Goal: Information Seeking & Learning: Find specific fact

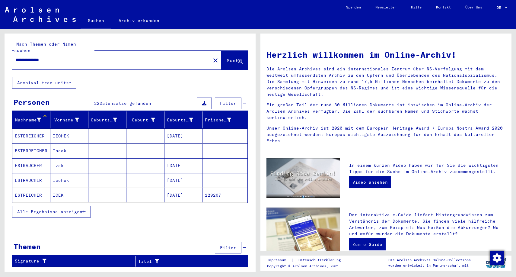
click at [62, 146] on mat-cell "Isaak" at bounding box center [69, 150] width 38 height 14
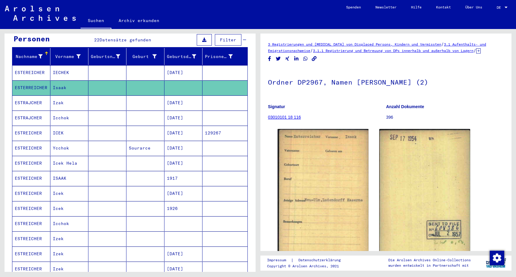
scroll to position [65, 0]
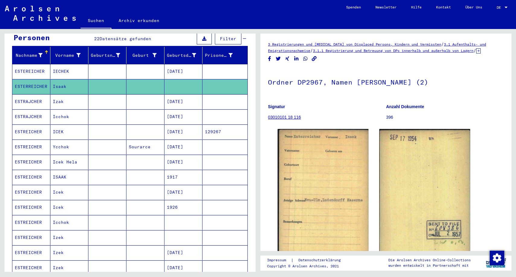
click at [63, 215] on mat-cell "Icchok" at bounding box center [69, 222] width 38 height 15
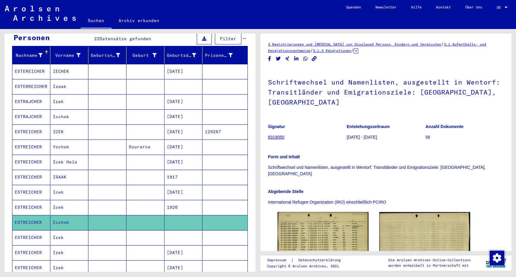
click at [59, 231] on mat-cell "Izek" at bounding box center [69, 237] width 38 height 15
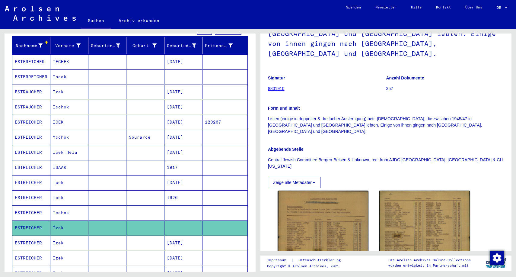
scroll to position [82, 0]
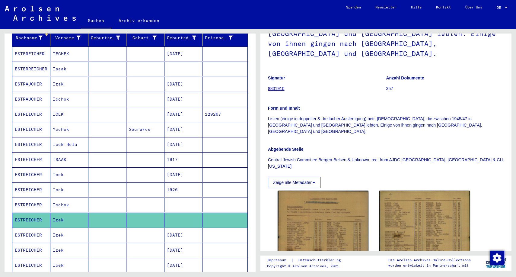
click at [59, 229] on mat-cell "Izek" at bounding box center [69, 235] width 38 height 15
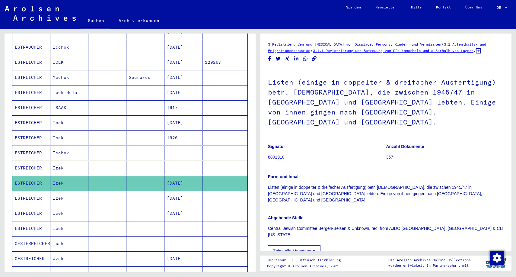
scroll to position [134, 0]
click at [56, 192] on mat-cell "Izek" at bounding box center [69, 198] width 38 height 15
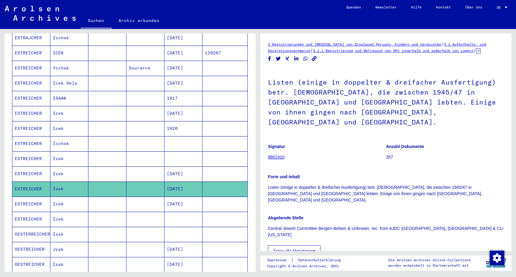
scroll to position [144, 0]
click at [56, 197] on mat-cell "Icek" at bounding box center [69, 203] width 38 height 15
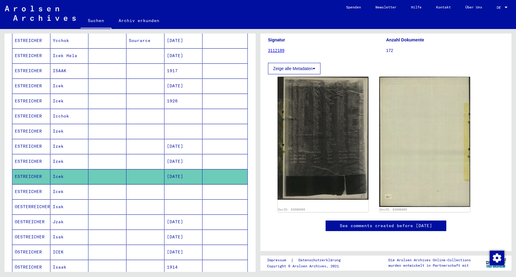
scroll to position [196, 0]
click at [57, 185] on mat-cell "Icek" at bounding box center [69, 191] width 38 height 15
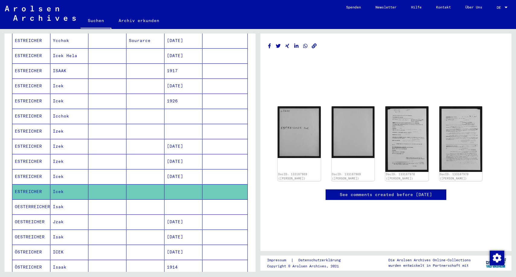
scroll to position [161, 0]
click at [59, 200] on mat-cell "Isak" at bounding box center [69, 206] width 38 height 15
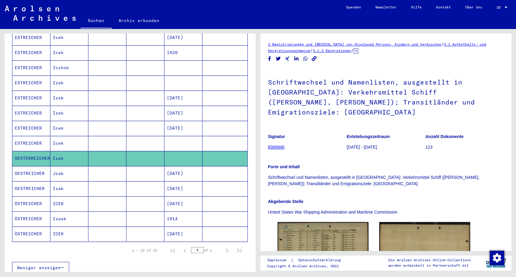
scroll to position [220, 0]
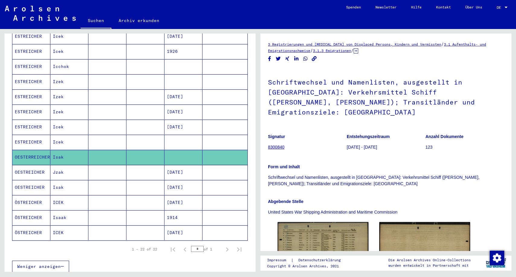
click at [59, 227] on mat-cell "ICEK" at bounding box center [69, 232] width 38 height 15
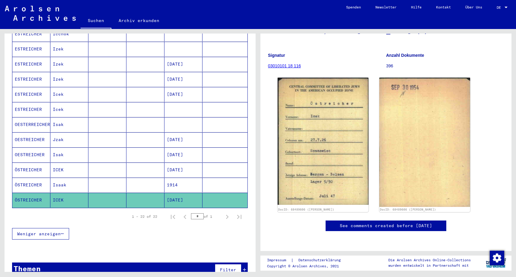
scroll to position [83, 0]
click at [384, 223] on link "See comments created before [DATE]" at bounding box center [386, 226] width 92 height 6
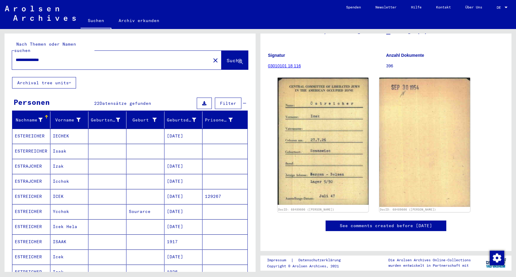
scroll to position [0, 0]
click at [59, 57] on input "**********" at bounding box center [111, 60] width 191 height 6
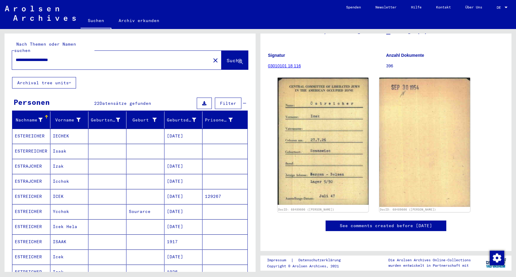
click at [227, 57] on span "Suche" at bounding box center [234, 60] width 15 height 6
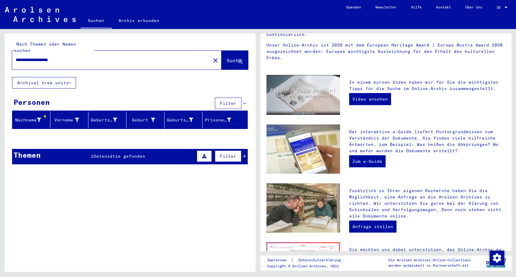
click at [37, 57] on input "**********" at bounding box center [110, 60] width 188 height 6
type input "**********"
click at [227, 57] on span "Suche" at bounding box center [234, 60] width 15 height 6
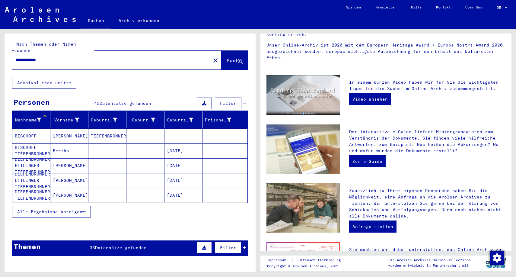
click at [84, 210] on icon "button" at bounding box center [83, 212] width 3 height 4
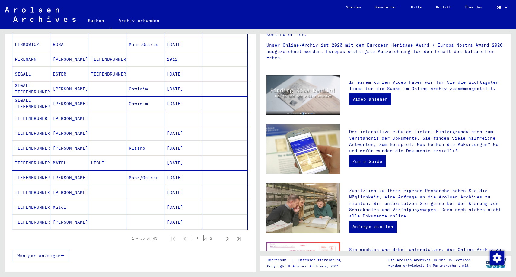
scroll to position [275, 0]
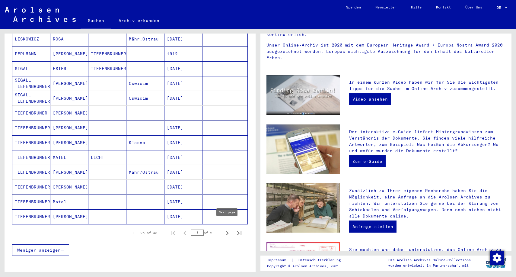
click at [227, 229] on icon "Next page" at bounding box center [227, 233] width 8 height 8
type input "*"
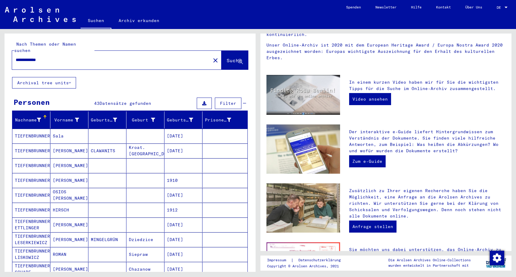
scroll to position [0, 0]
click at [58, 57] on input "**********" at bounding box center [110, 60] width 188 height 6
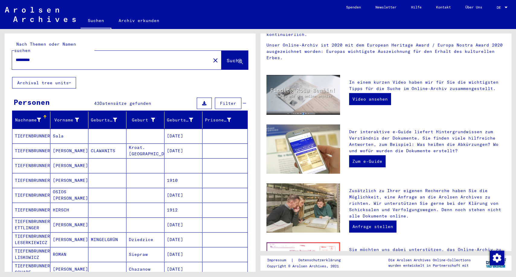
type input "*********"
click at [227, 57] on span "Suche" at bounding box center [234, 60] width 15 height 6
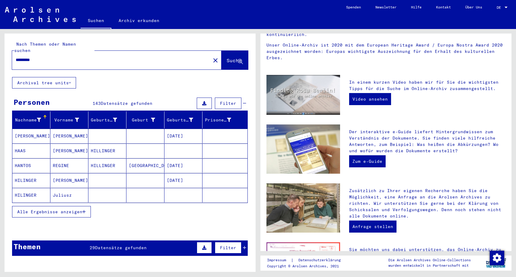
click at [81, 209] on span "Alle Ergebnisse anzeigen" at bounding box center [49, 211] width 65 height 5
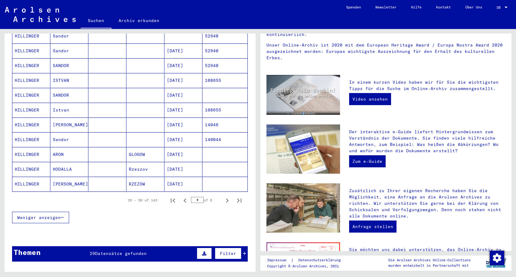
scroll to position [308, 0]
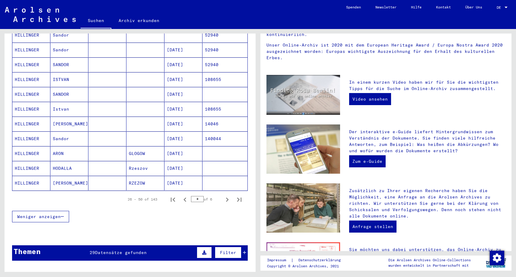
click at [60, 146] on mat-cell "ARON" at bounding box center [69, 153] width 38 height 14
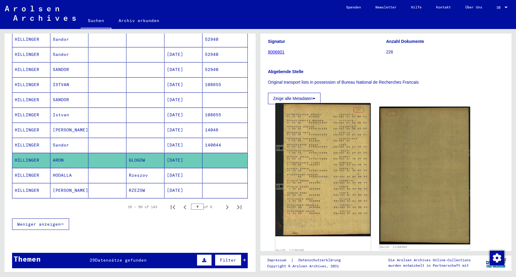
scroll to position [61, 0]
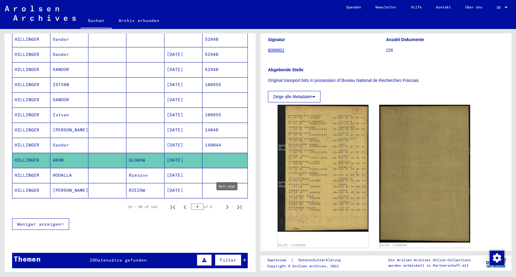
click at [228, 205] on icon "Next page" at bounding box center [227, 207] width 3 height 4
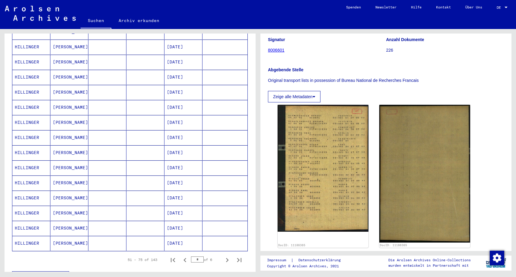
scroll to position [256, 0]
click at [227, 257] on icon "Next page" at bounding box center [227, 259] width 3 height 4
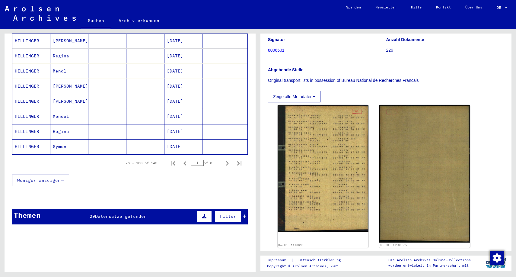
scroll to position [368, 0]
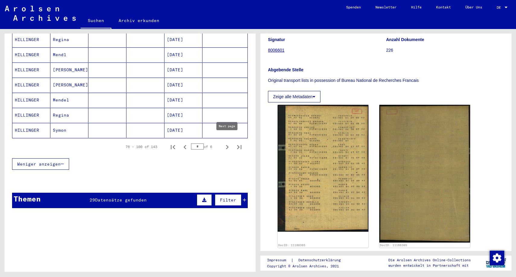
click at [228, 145] on icon "Next page" at bounding box center [227, 147] width 3 height 4
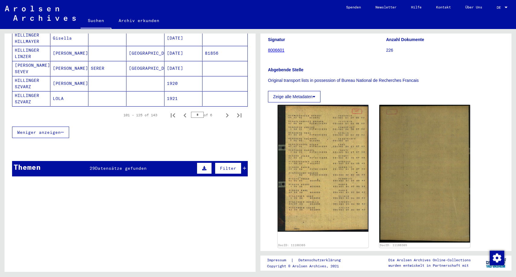
scroll to position [360, 0]
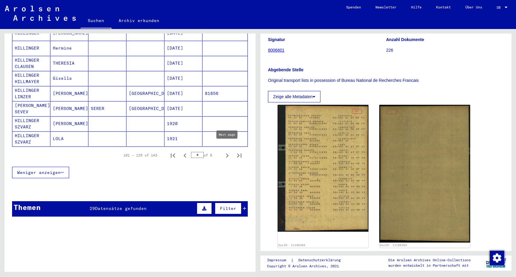
click at [227, 153] on icon "Next page" at bounding box center [227, 155] width 3 height 4
type input "*"
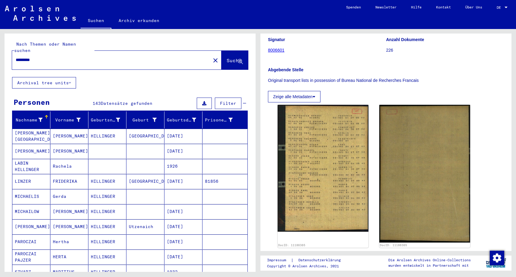
scroll to position [0, 0]
click at [91, 57] on input "*********" at bounding box center [111, 60] width 191 height 6
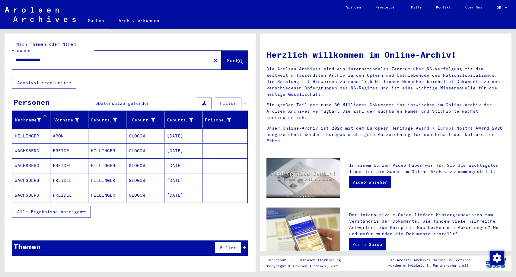
click at [81, 209] on span "Alle Ergebnisse anzeigen" at bounding box center [49, 211] width 65 height 5
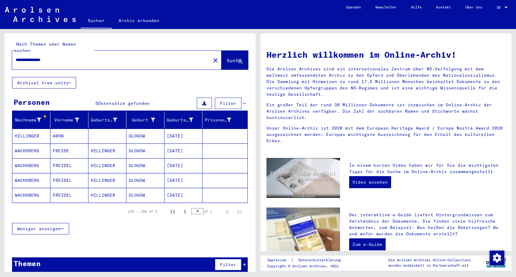
click at [51, 57] on input "**********" at bounding box center [110, 60] width 188 height 6
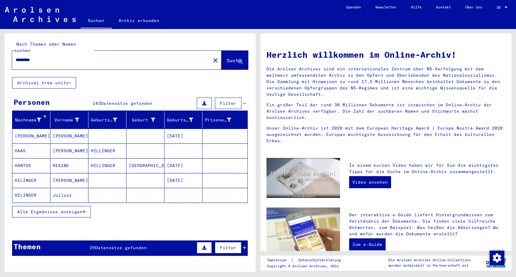
click at [84, 210] on icon "button" at bounding box center [83, 212] width 3 height 4
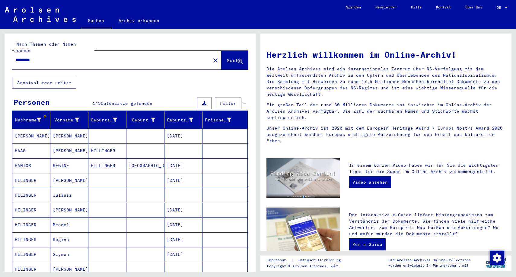
click at [47, 57] on input "*********" at bounding box center [110, 60] width 188 height 6
type input "**********"
click at [227, 57] on span "Suche" at bounding box center [234, 60] width 15 height 6
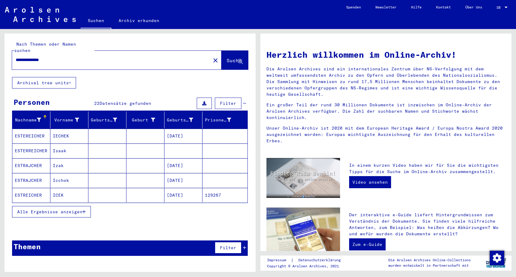
click at [85, 210] on icon "button" at bounding box center [83, 212] width 3 height 4
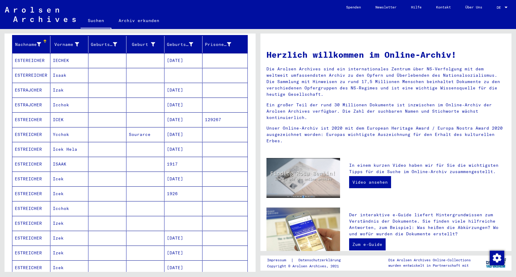
scroll to position [86, 0]
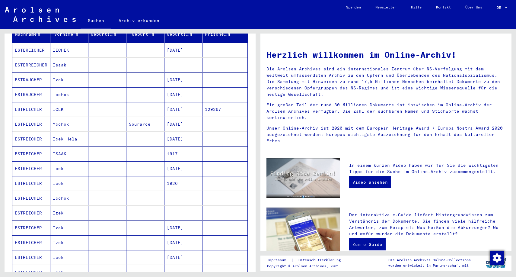
click at [60, 251] on mat-cell "Icek" at bounding box center [69, 257] width 38 height 14
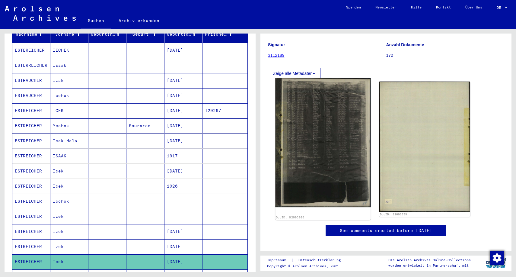
scroll to position [63, 0]
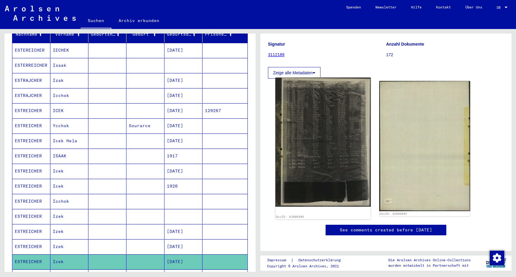
click at [322, 132] on img at bounding box center [322, 142] width 95 height 129
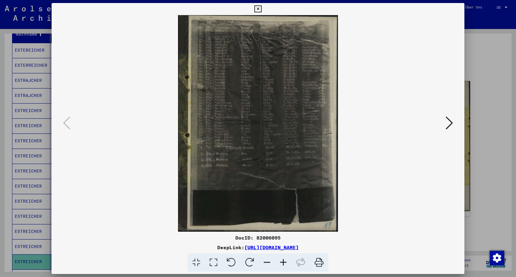
scroll to position [0, 0]
click at [450, 127] on icon at bounding box center [449, 123] width 7 height 14
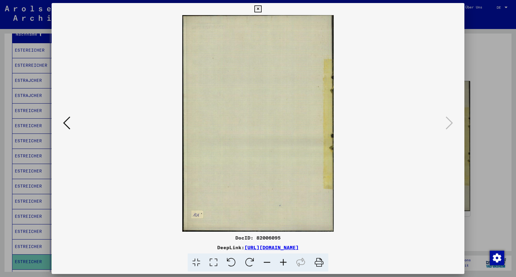
click at [262, 10] on icon at bounding box center [258, 8] width 7 height 7
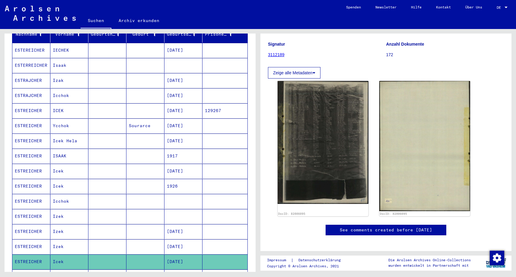
click at [57, 211] on mat-cell "Izek" at bounding box center [69, 216] width 38 height 15
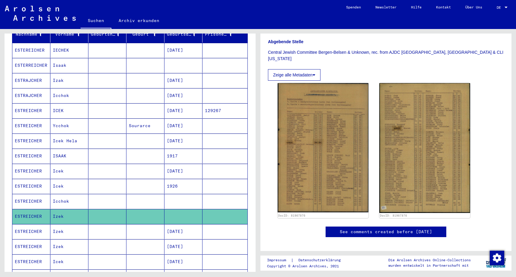
scroll to position [176, 0]
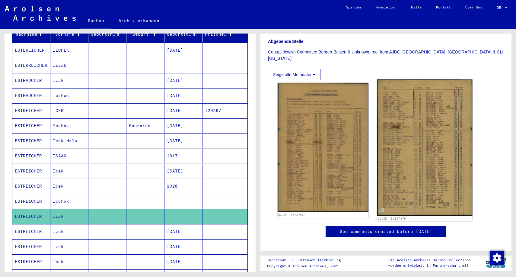
click at [416, 125] on img at bounding box center [424, 147] width 95 height 136
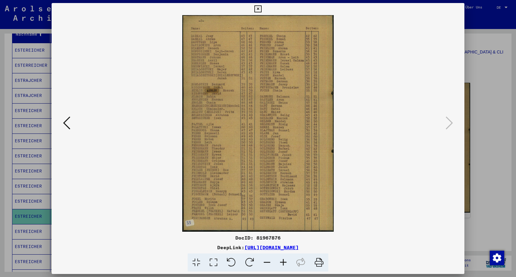
click at [262, 8] on icon at bounding box center [258, 8] width 7 height 7
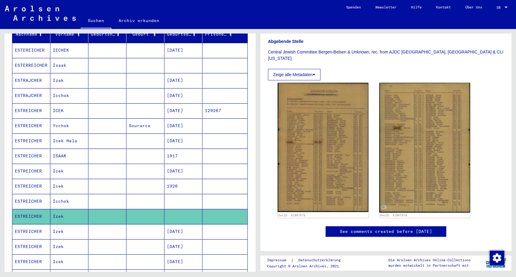
click at [58, 179] on mat-cell "Icek" at bounding box center [69, 186] width 38 height 15
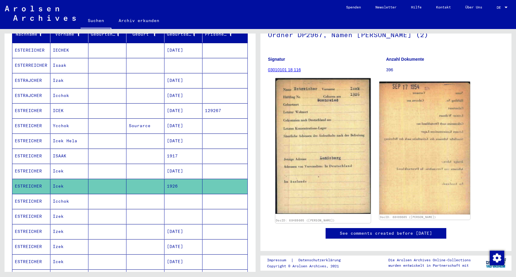
scroll to position [46, 0]
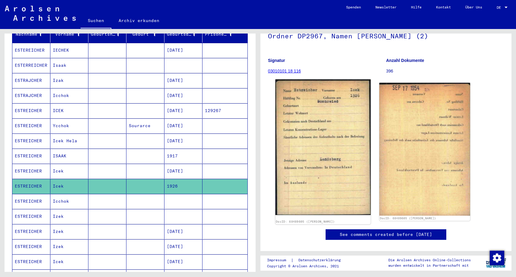
click at [320, 145] on img at bounding box center [322, 147] width 95 height 136
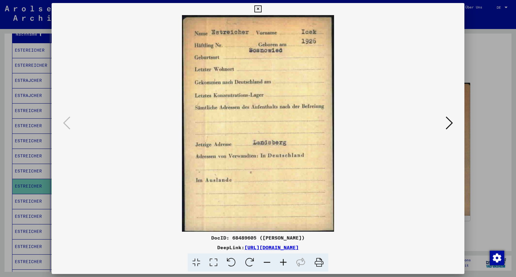
click at [320, 145] on img at bounding box center [258, 123] width 372 height 217
click at [262, 9] on icon at bounding box center [258, 8] width 7 height 7
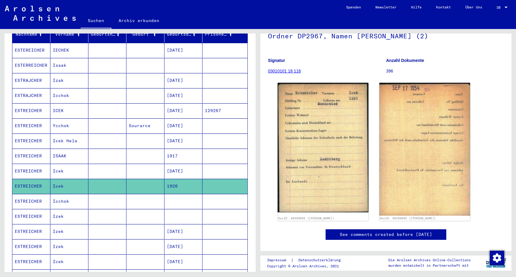
click at [58, 165] on mat-cell "Icek" at bounding box center [69, 171] width 38 height 15
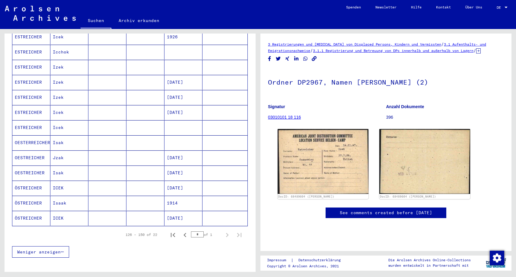
scroll to position [236, 0]
click at [140, 199] on mat-cell at bounding box center [146, 201] width 38 height 15
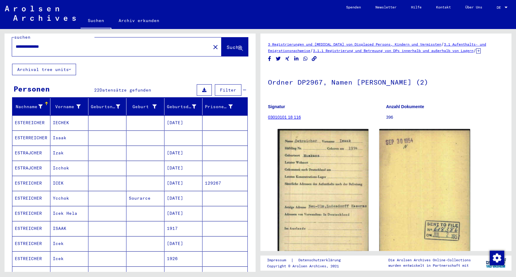
scroll to position [6, 0]
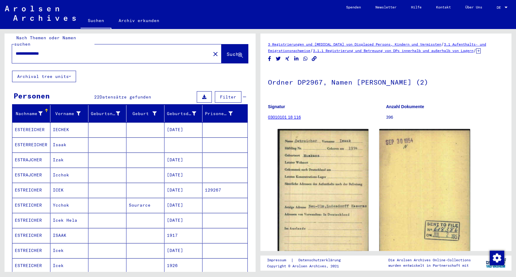
click at [62, 139] on mat-cell "Isaak" at bounding box center [69, 144] width 38 height 15
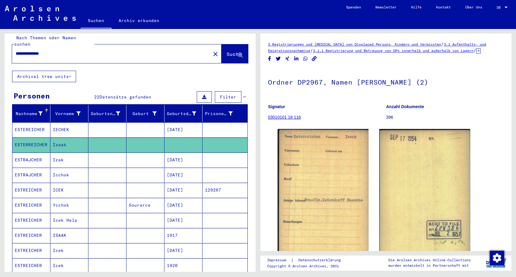
click at [59, 155] on mat-cell "Izak" at bounding box center [69, 160] width 38 height 15
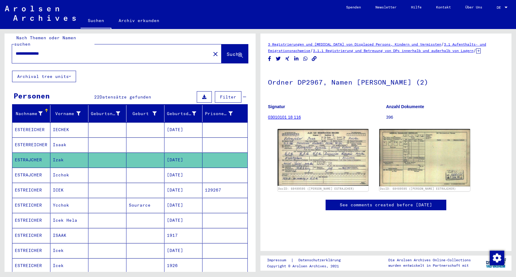
click at [59, 183] on mat-cell "ICEK" at bounding box center [69, 190] width 38 height 15
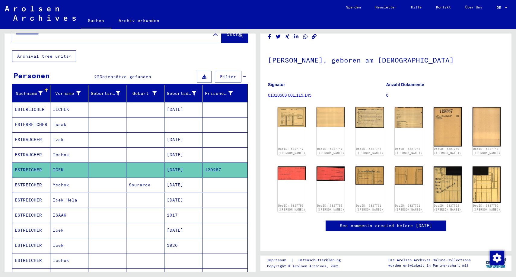
scroll to position [40, 0]
click at [292, 106] on img at bounding box center [292, 116] width 30 height 21
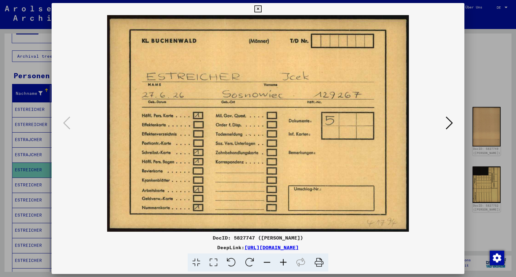
click at [451, 125] on icon at bounding box center [449, 123] width 7 height 14
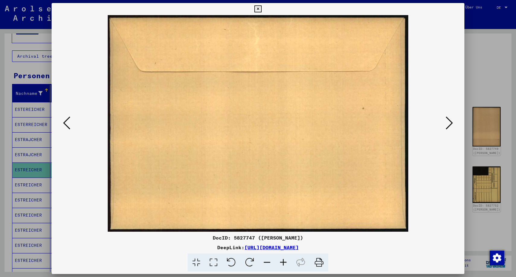
click at [450, 123] on icon at bounding box center [449, 123] width 7 height 14
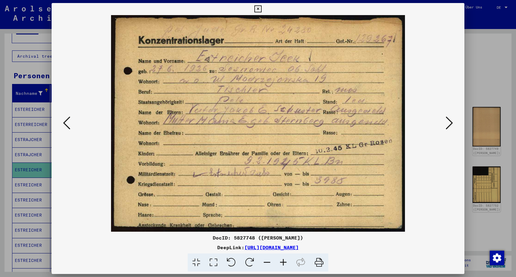
click at [450, 124] on icon at bounding box center [449, 123] width 7 height 14
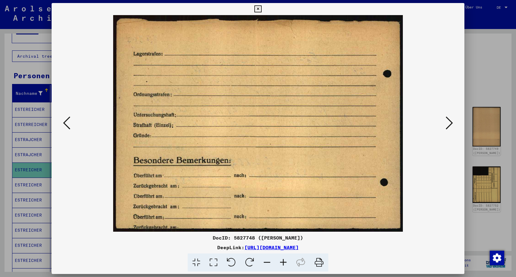
click at [451, 122] on icon at bounding box center [449, 123] width 7 height 14
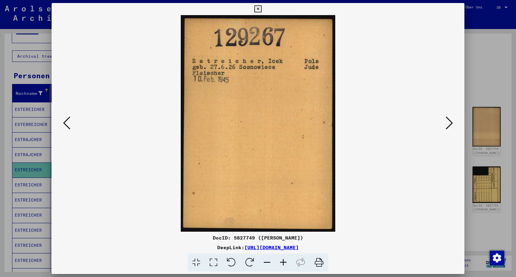
click at [450, 122] on icon at bounding box center [449, 123] width 7 height 14
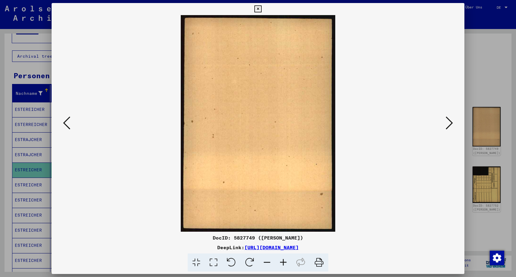
click at [450, 122] on icon at bounding box center [449, 123] width 7 height 14
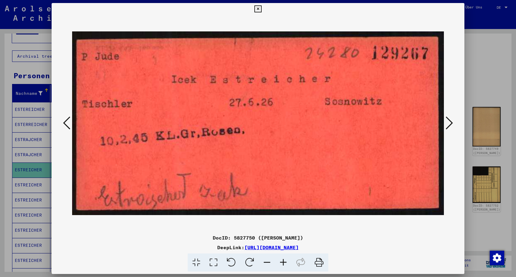
click at [451, 121] on icon at bounding box center [449, 123] width 7 height 14
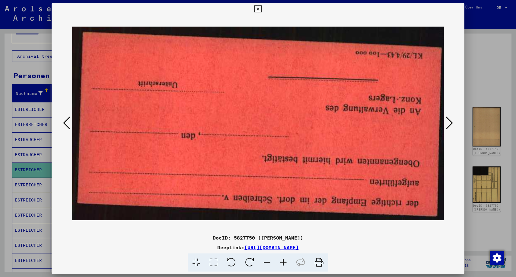
click at [451, 121] on icon at bounding box center [449, 123] width 7 height 14
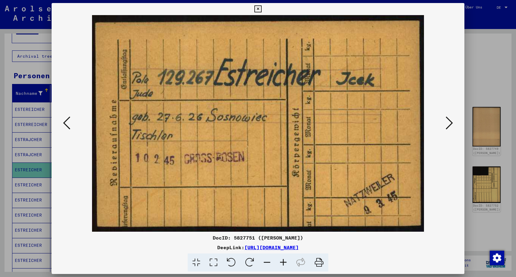
click at [449, 124] on icon at bounding box center [449, 123] width 7 height 14
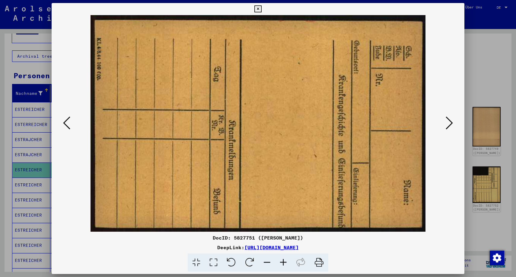
click at [449, 124] on icon at bounding box center [449, 123] width 7 height 14
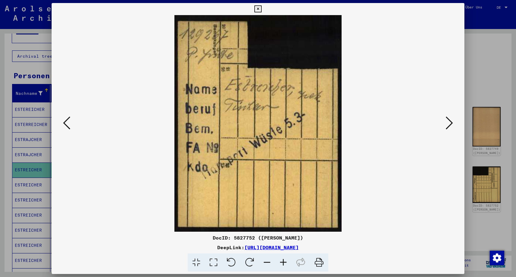
click at [450, 123] on icon at bounding box center [449, 123] width 7 height 14
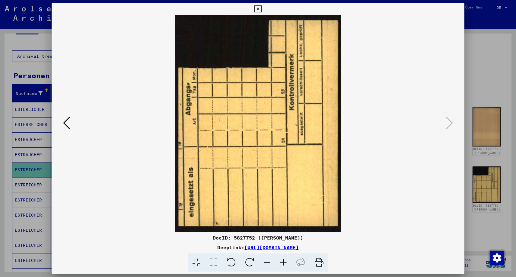
click at [262, 10] on icon at bounding box center [258, 8] width 7 height 7
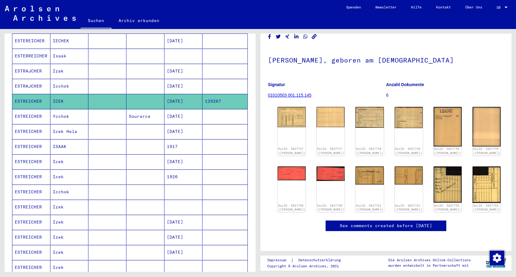
scroll to position [96, 0]
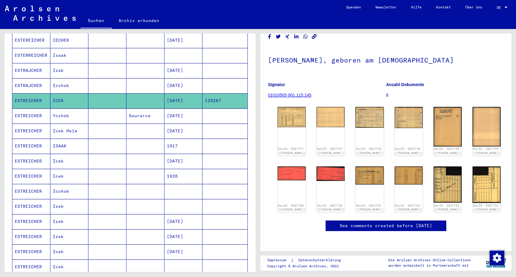
click at [60, 187] on mat-cell "Icchok" at bounding box center [69, 191] width 38 height 15
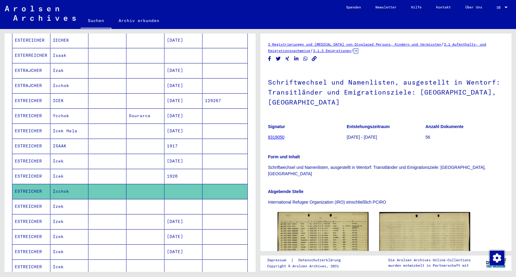
click at [58, 200] on mat-cell "Izek" at bounding box center [69, 206] width 38 height 15
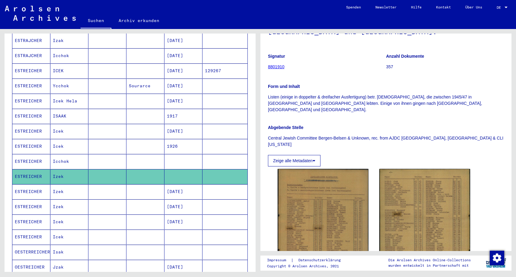
scroll to position [127, 0]
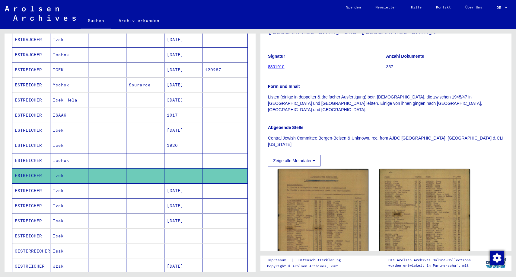
click at [60, 214] on mat-cell "Icek" at bounding box center [69, 221] width 38 height 15
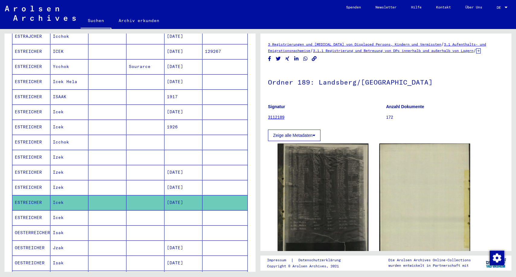
scroll to position [146, 0]
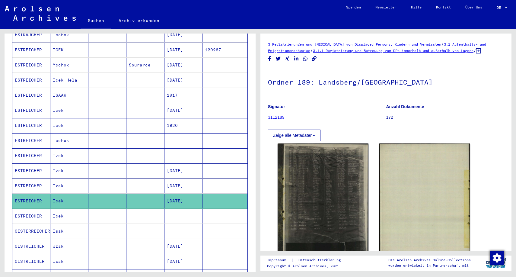
click at [58, 211] on mat-cell "Icek" at bounding box center [69, 216] width 38 height 15
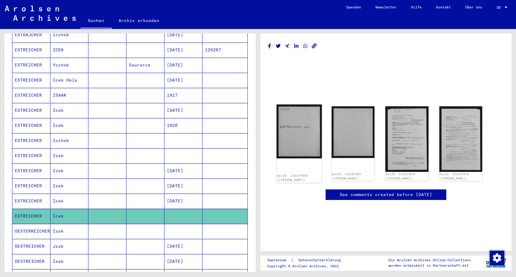
click at [294, 131] on img at bounding box center [299, 131] width 45 height 54
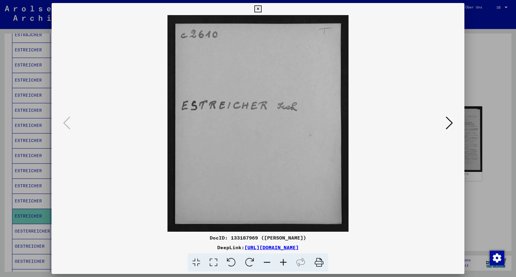
click at [449, 124] on icon at bounding box center [449, 123] width 7 height 14
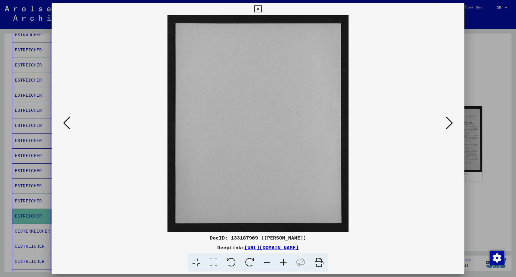
click at [449, 124] on icon at bounding box center [449, 123] width 7 height 14
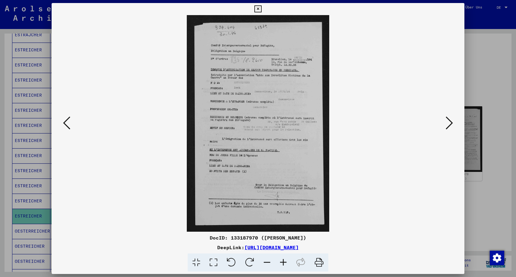
click at [449, 124] on icon at bounding box center [449, 123] width 7 height 14
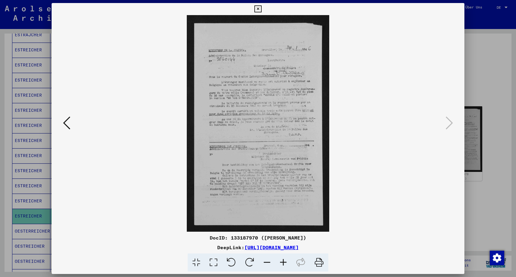
click at [262, 10] on icon at bounding box center [258, 8] width 7 height 7
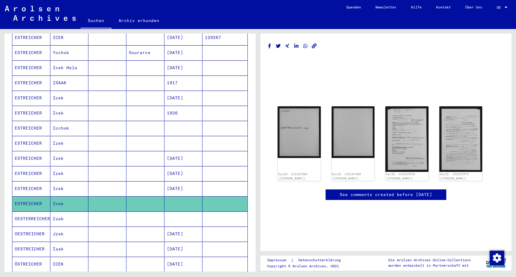
scroll to position [167, 0]
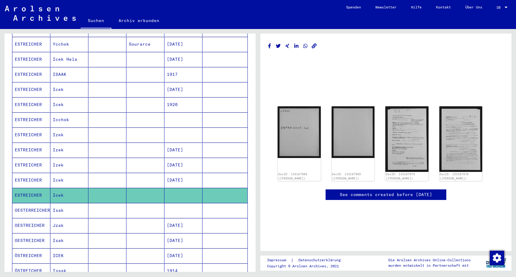
click at [60, 205] on mat-cell "Isak" at bounding box center [69, 210] width 38 height 15
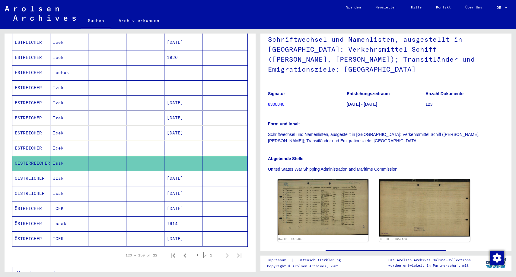
scroll to position [217, 0]
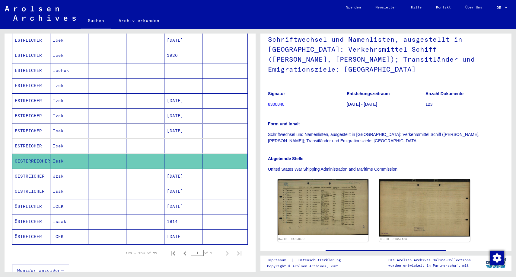
click at [58, 230] on mat-cell "ICEK" at bounding box center [69, 236] width 38 height 15
